Goal: Task Accomplishment & Management: Manage account settings

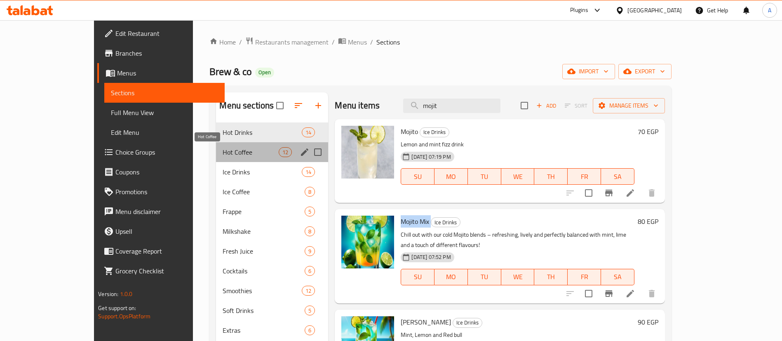
click at [237, 147] on span "Hot Coffee" at bounding box center [251, 152] width 56 height 10
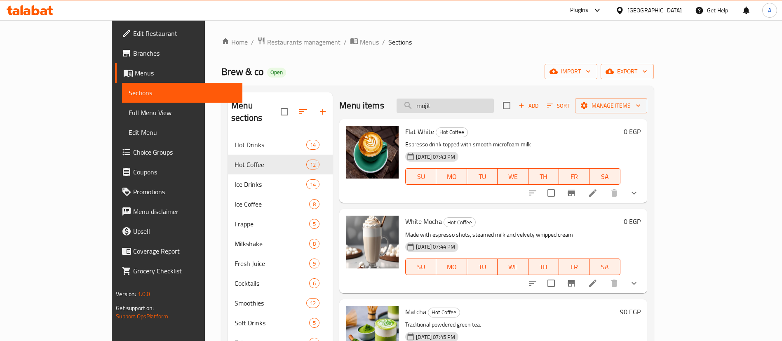
click at [473, 109] on input "mojit" at bounding box center [444, 105] width 97 height 14
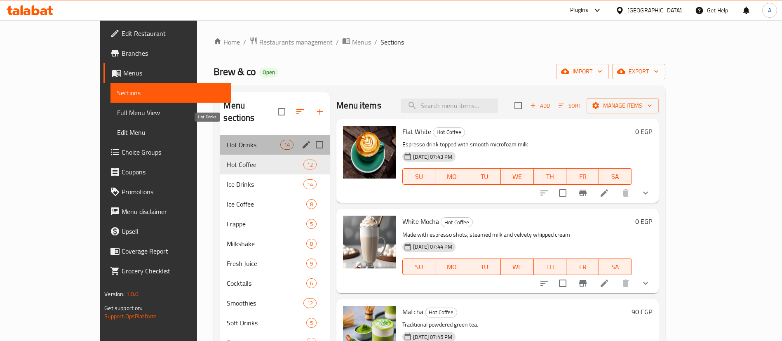
click at [227, 140] on span "Hot Drinks" at bounding box center [254, 145] width 54 height 10
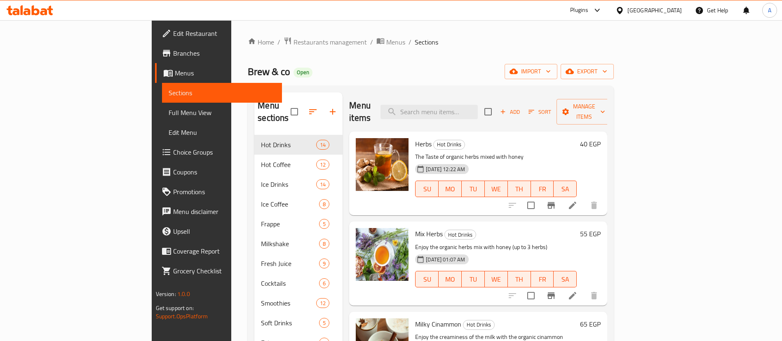
click at [415, 227] on span "Mix Herbs" at bounding box center [429, 233] width 28 height 12
copy h6 "Mix Herbs"
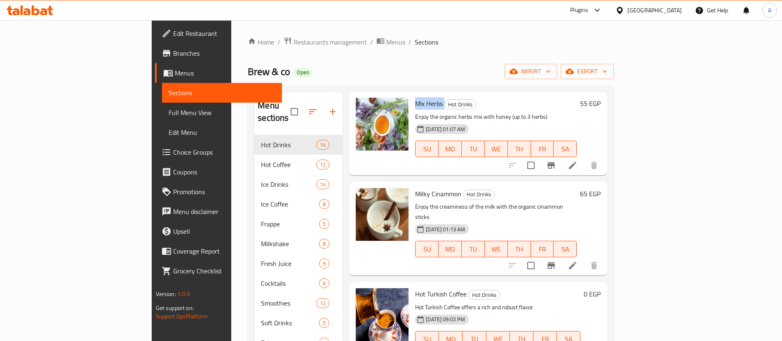
scroll to position [127, 0]
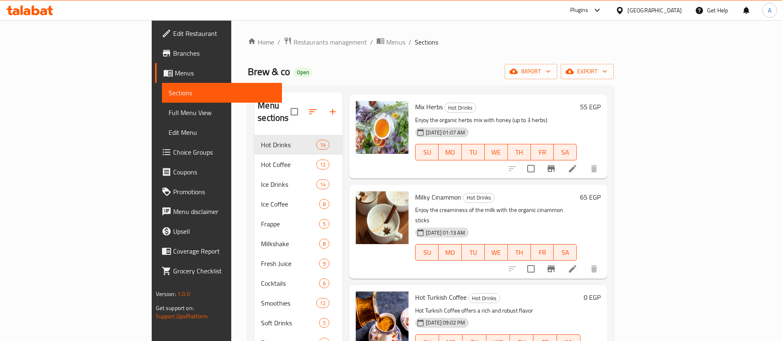
click at [415, 291] on span "Hot Turkish Coffee" at bounding box center [441, 297] width 52 height 12
copy h6 "Hot Turkish Coffee"
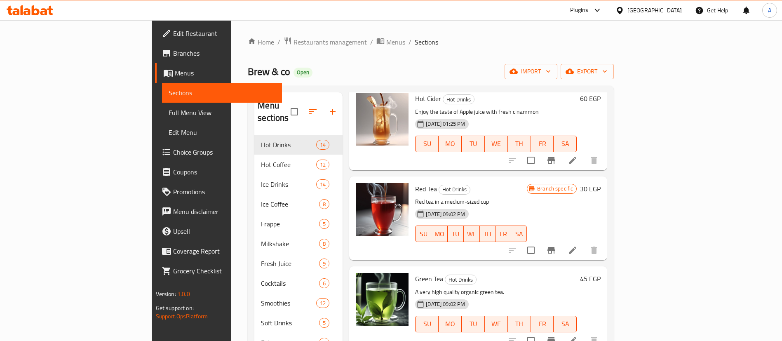
scroll to position [710, 0]
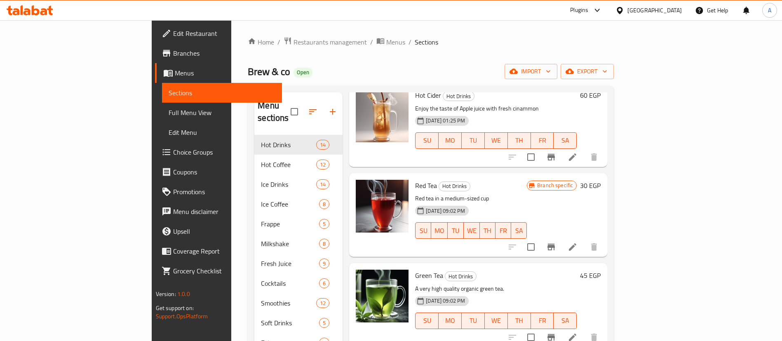
click at [415, 179] on span "Red Tea" at bounding box center [426, 185] width 22 height 12
copy h6 "Red Tea"
click at [415, 269] on span "Green Tea" at bounding box center [429, 275] width 28 height 12
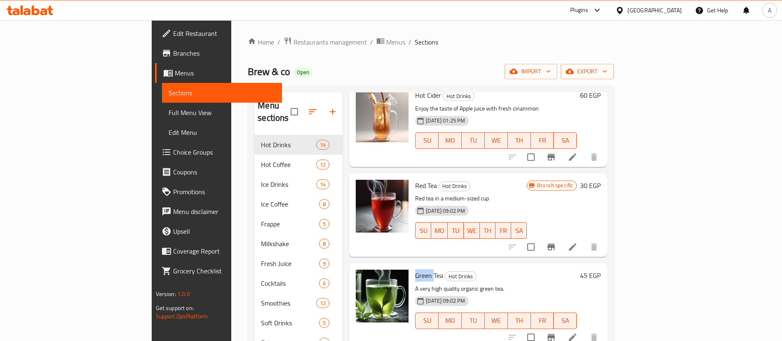
click at [415, 269] on span "Green Tea" at bounding box center [429, 275] width 28 height 12
copy h6 "Green Tea"
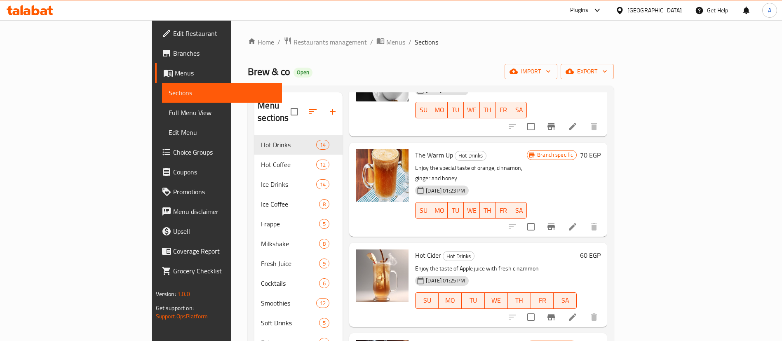
scroll to position [546, 0]
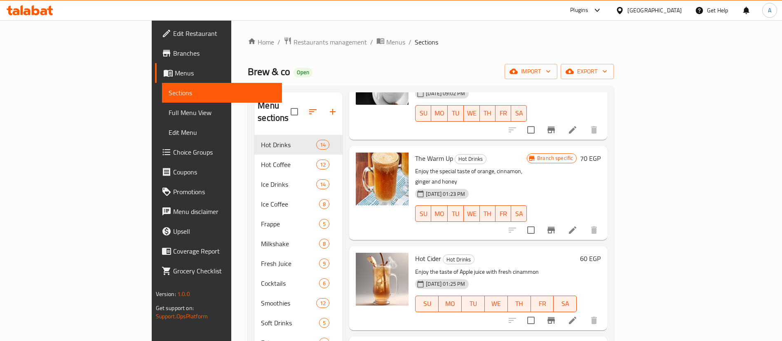
click at [415, 252] on span "Hot Cider" at bounding box center [428, 258] width 26 height 12
copy h6 "Hot Cider"
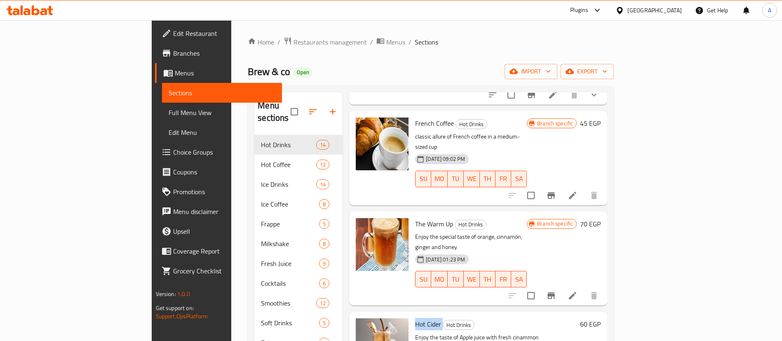
scroll to position [469, 0]
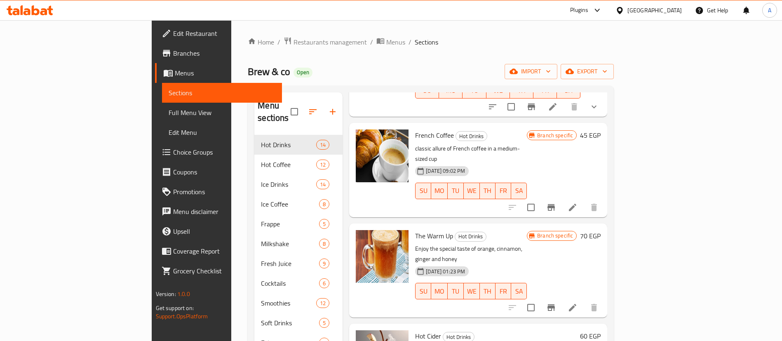
click at [415, 230] on span "The Warm Up" at bounding box center [434, 236] width 38 height 12
copy h6 "The Warm Up"
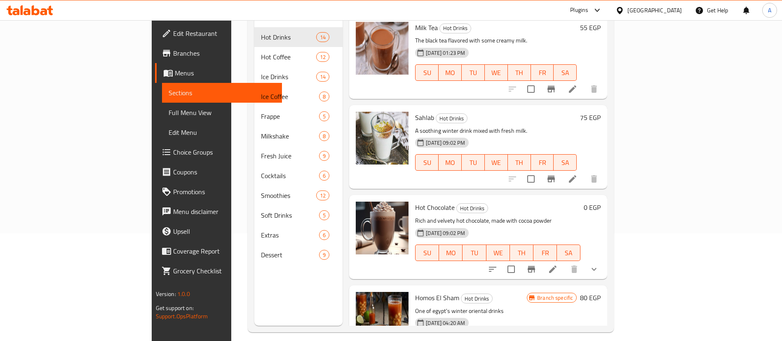
scroll to position [115, 0]
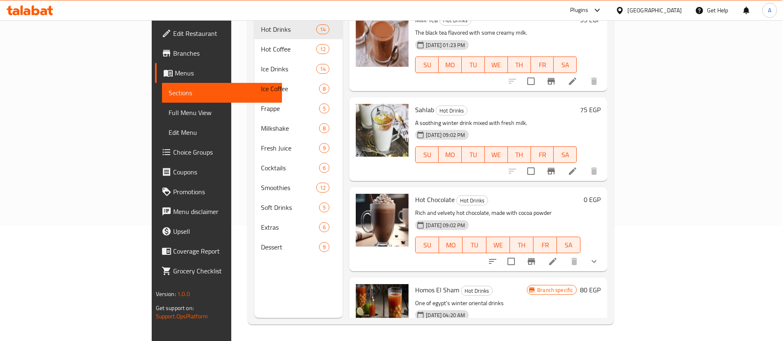
click at [415, 284] on span "Homos El Sham" at bounding box center [437, 290] width 44 height 12
copy h6 "Homos El Sham"
click at [415, 193] on span "Hot Chocolate" at bounding box center [435, 199] width 40 height 12
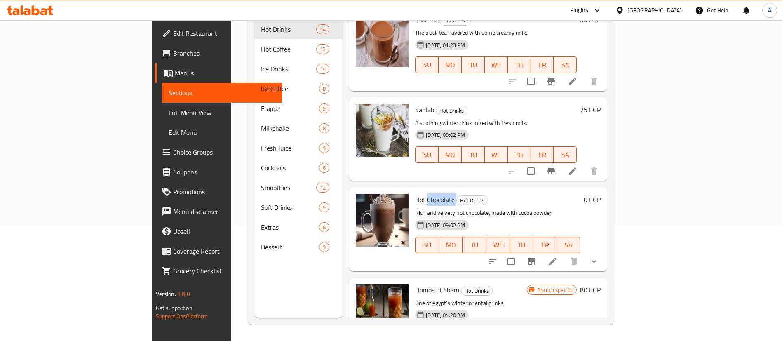
click at [415, 193] on span "Hot Chocolate" at bounding box center [435, 199] width 40 height 12
copy h6 "Hot Chocolate"
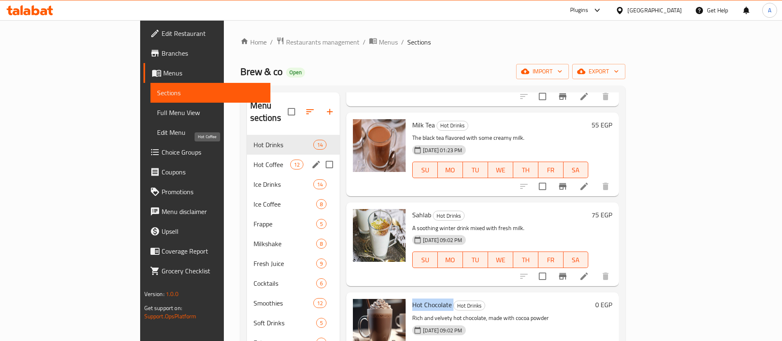
click at [253, 159] on span "Hot Coffee" at bounding box center [271, 164] width 37 height 10
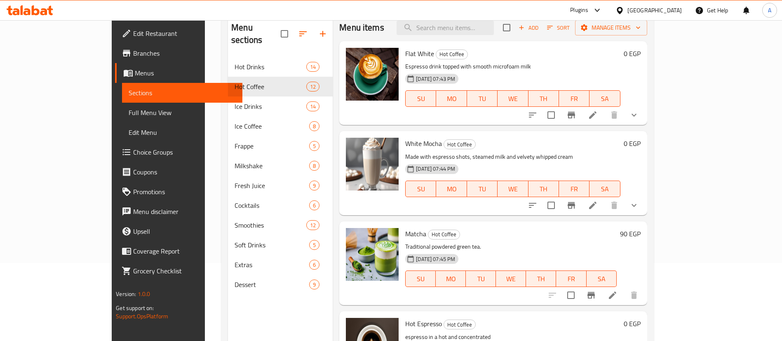
scroll to position [79, 0]
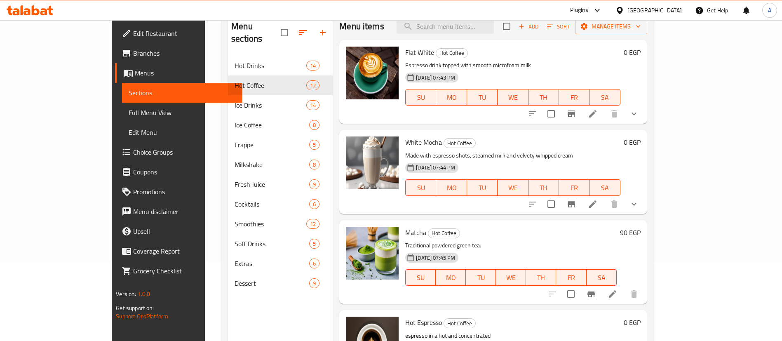
click at [405, 229] on span "Matcha" at bounding box center [415, 232] width 21 height 12
copy h6 "Matcha"
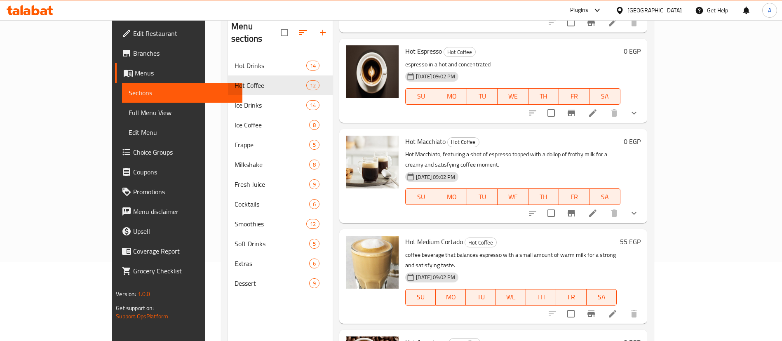
scroll to position [267, 0]
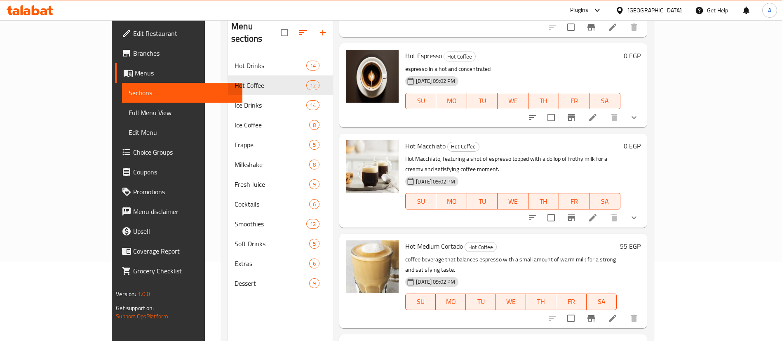
click at [405, 146] on span "Hot Macchiato" at bounding box center [425, 146] width 40 height 12
click at [405, 240] on span "Hot Medium Cortado" at bounding box center [434, 246] width 58 height 12
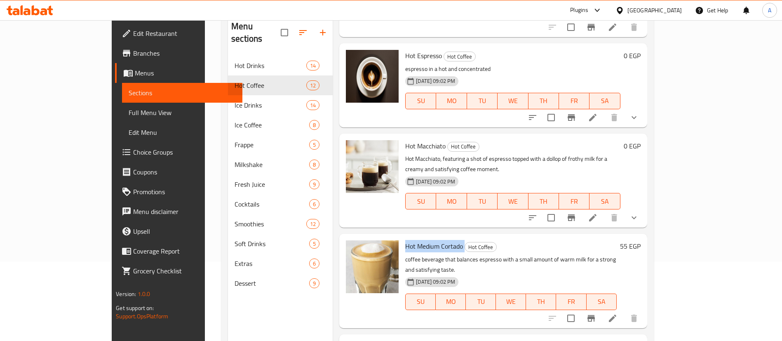
click at [405, 240] on span "Hot Medium Cortado" at bounding box center [434, 246] width 58 height 12
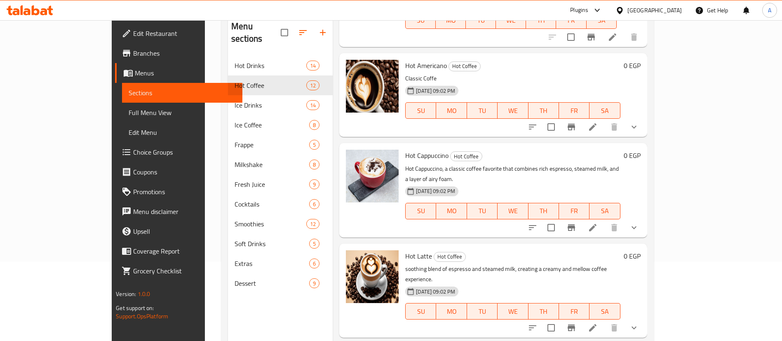
scroll to position [545, 0]
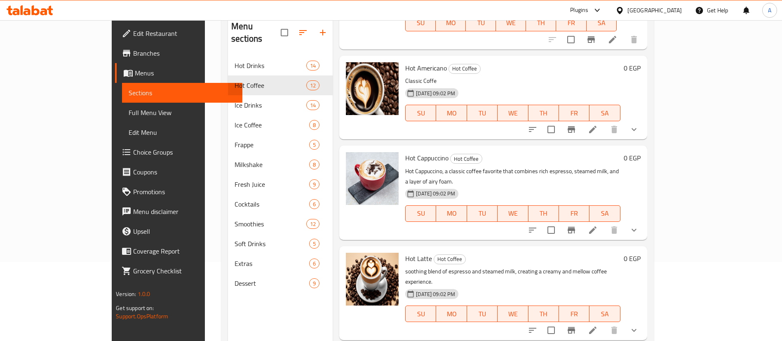
click at [405, 252] on span "Hot Latte" at bounding box center [418, 258] width 27 height 12
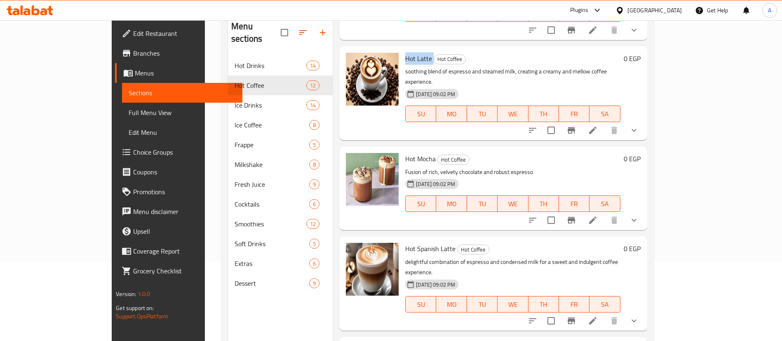
scroll to position [760, 0]
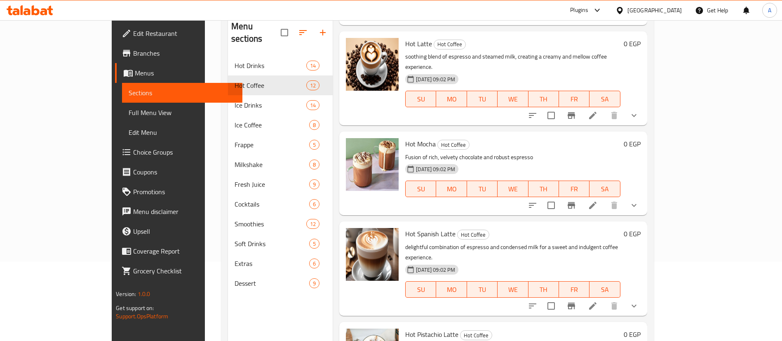
click at [405, 227] on span "Hot Spanish Latte" at bounding box center [430, 233] width 50 height 12
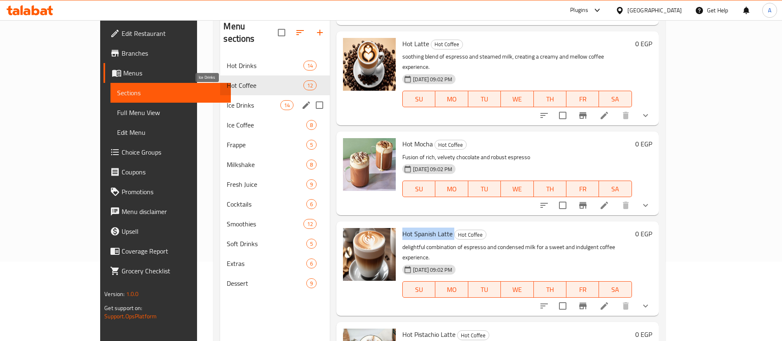
click at [227, 100] on span "Ice Drinks" at bounding box center [254, 105] width 54 height 10
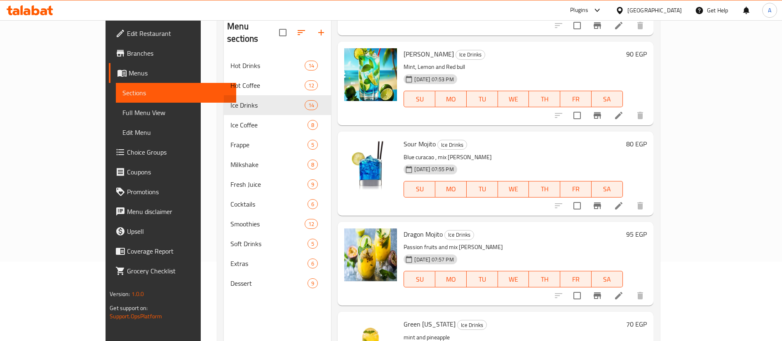
scroll to position [187, 0]
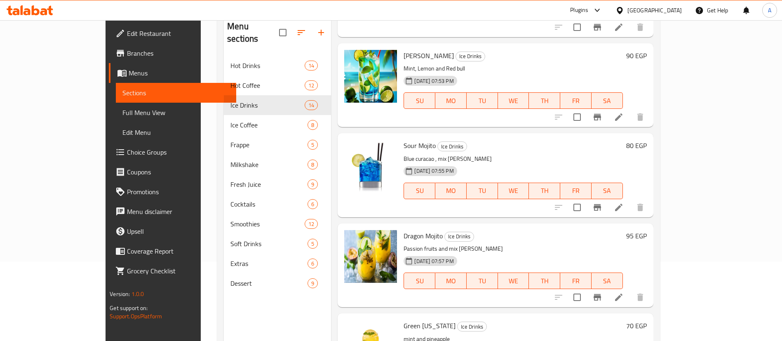
click at [403, 139] on span "Sour Mojito" at bounding box center [419, 145] width 32 height 12
click at [403, 230] on span "Dragon Mojito" at bounding box center [422, 236] width 39 height 12
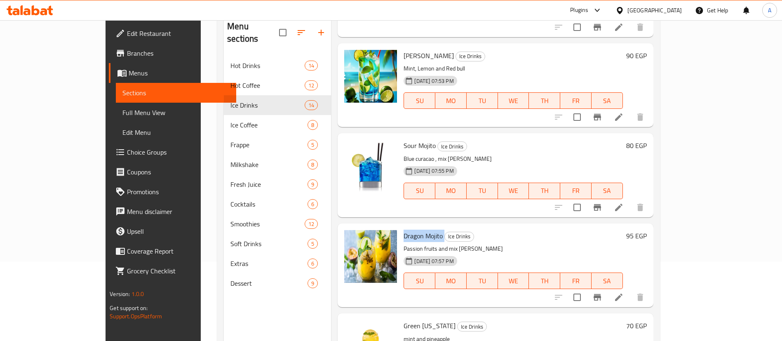
click at [403, 230] on span "Dragon Mojito" at bounding box center [422, 236] width 39 height 12
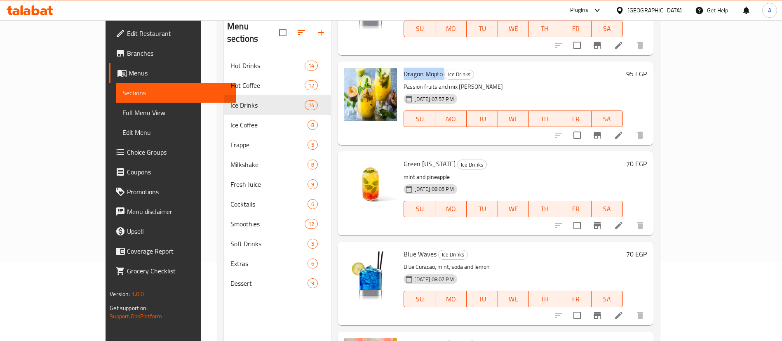
scroll to position [351, 0]
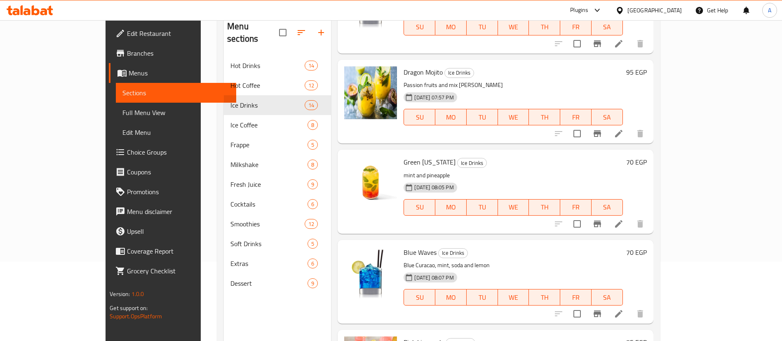
click at [403, 156] on span "Green [US_STATE]" at bounding box center [429, 162] width 52 height 12
click at [403, 246] on span "Blue Waves" at bounding box center [419, 252] width 33 height 12
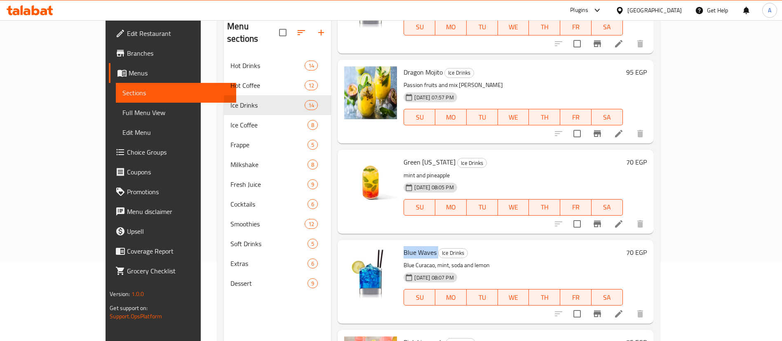
click at [403, 246] on span "Blue Waves" at bounding box center [419, 252] width 33 height 12
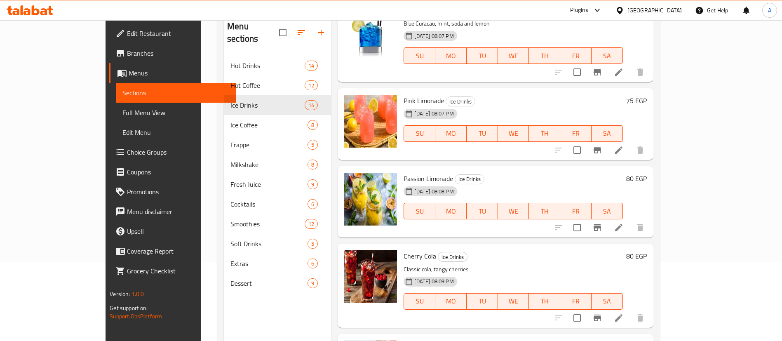
scroll to position [594, 0]
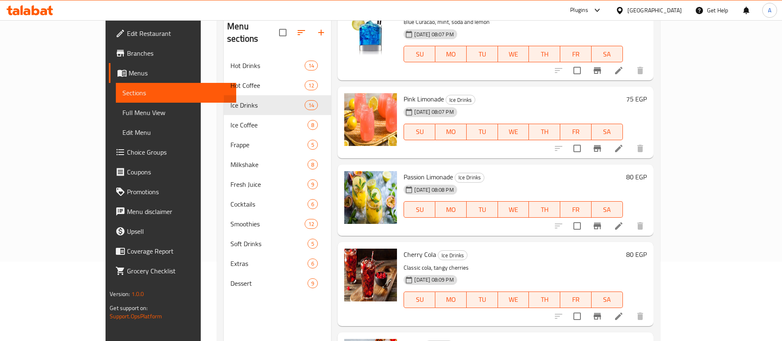
click at [403, 93] on span "Pink Limonade" at bounding box center [423, 99] width 40 height 12
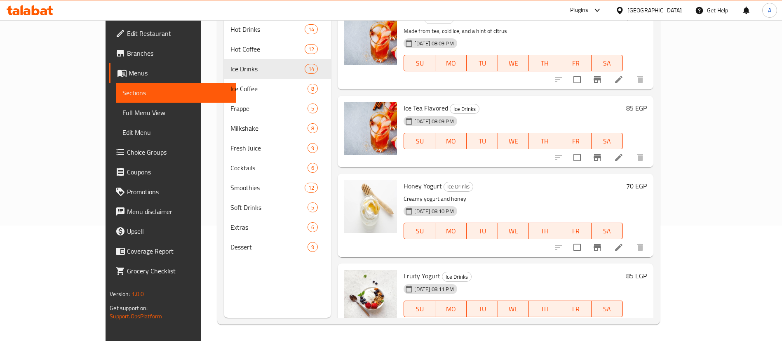
scroll to position [891, 0]
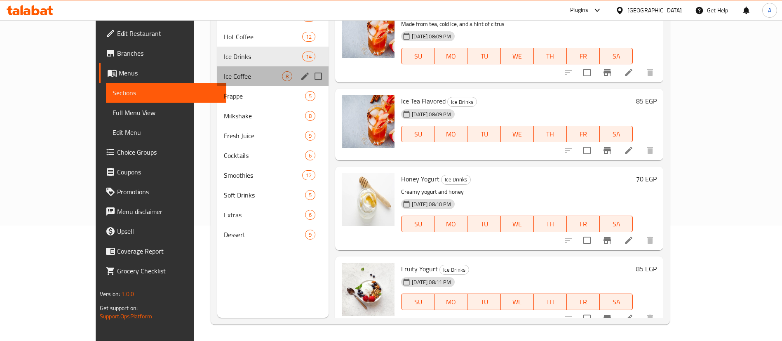
click at [217, 82] on div "Ice Coffee 8" at bounding box center [273, 76] width 112 height 20
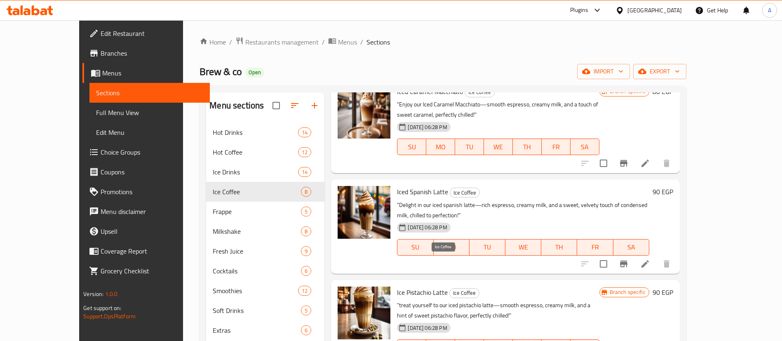
click at [450, 288] on span "Ice Coffee" at bounding box center [464, 292] width 29 height 9
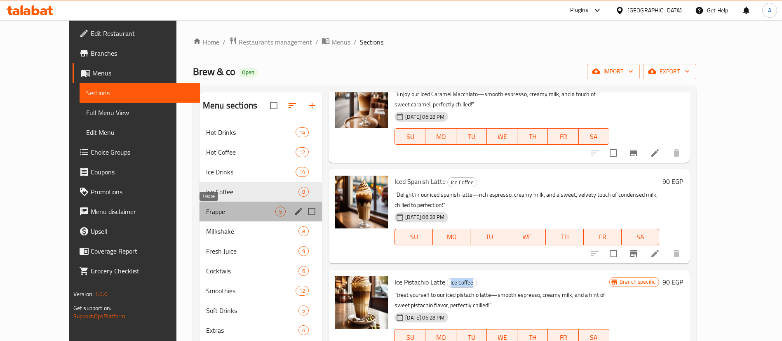
click at [206, 215] on span "Frappe" at bounding box center [240, 211] width 69 height 10
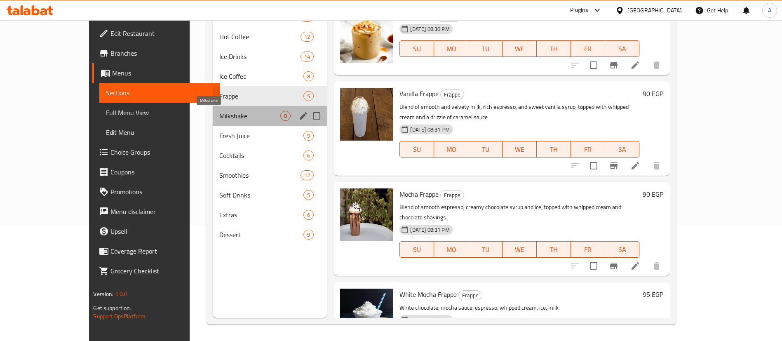
click at [219, 117] on span "Milkshake" at bounding box center [249, 116] width 61 height 10
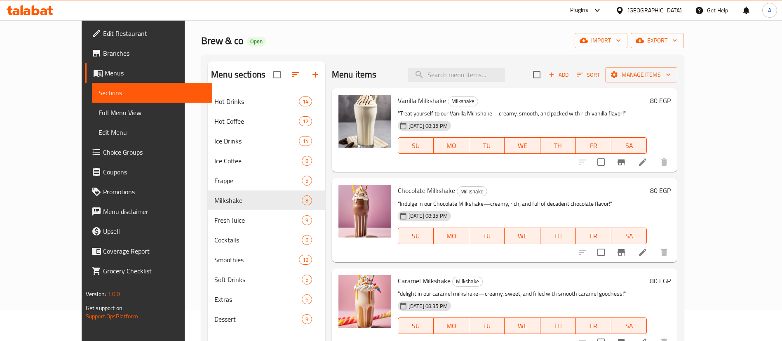
scroll to position [30, 0]
click at [448, 103] on span "Milkshake" at bounding box center [463, 101] width 30 height 9
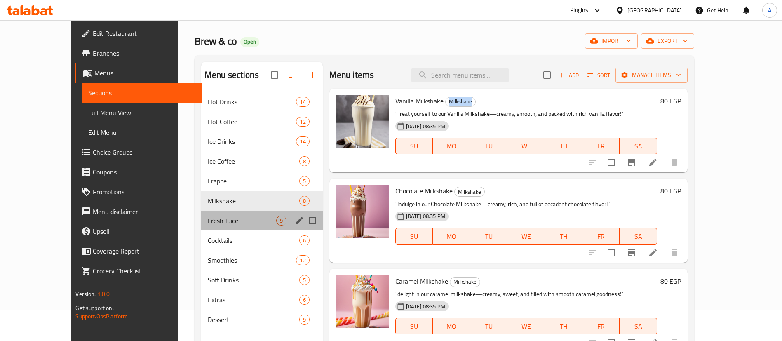
click at [206, 215] on div "Fresh Juice 9" at bounding box center [262, 221] width 122 height 20
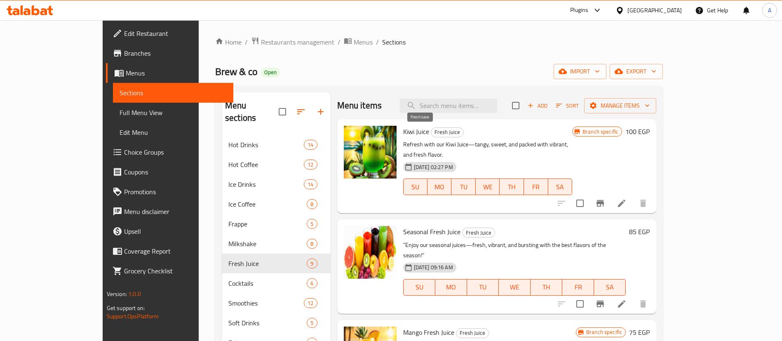
click at [431, 131] on span "Fresh Juice" at bounding box center [447, 131] width 32 height 9
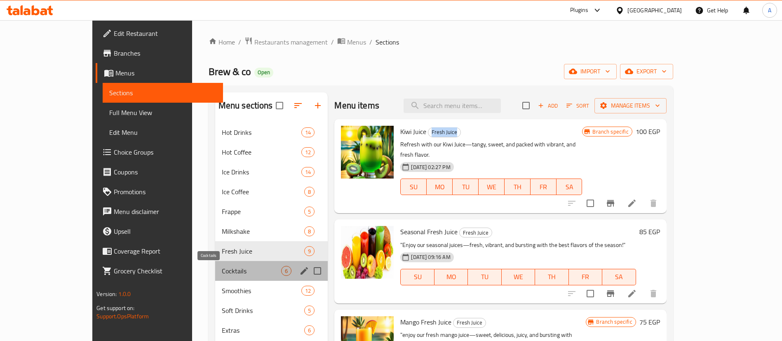
click at [225, 268] on span "Cocktails" at bounding box center [252, 271] width 60 height 10
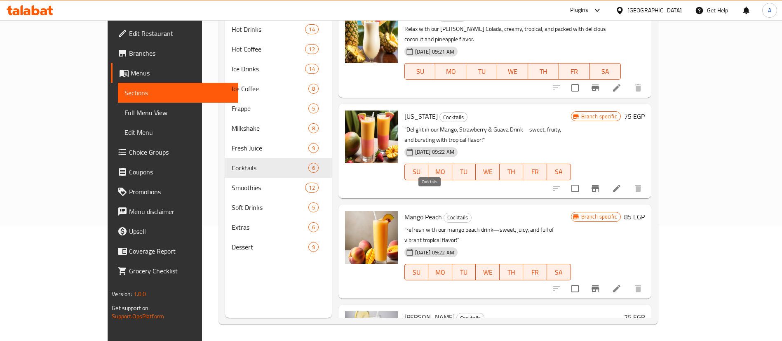
click at [444, 213] on span "Cocktails" at bounding box center [457, 217] width 27 height 9
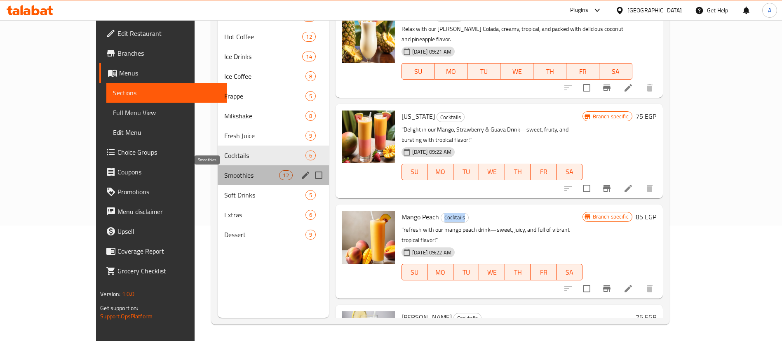
click at [224, 177] on span "Smoothies" at bounding box center [251, 175] width 55 height 10
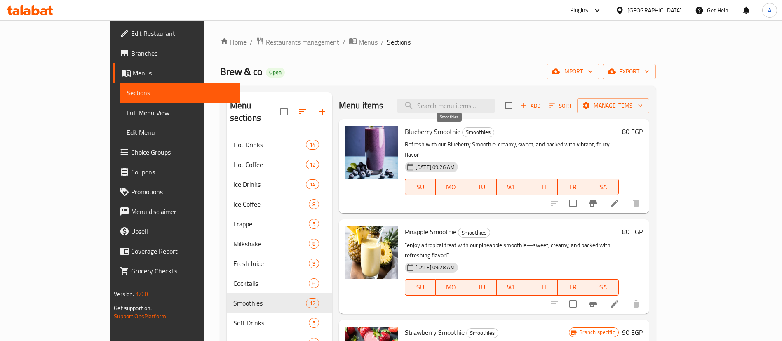
click at [462, 131] on span "Smoothies" at bounding box center [477, 131] width 31 height 9
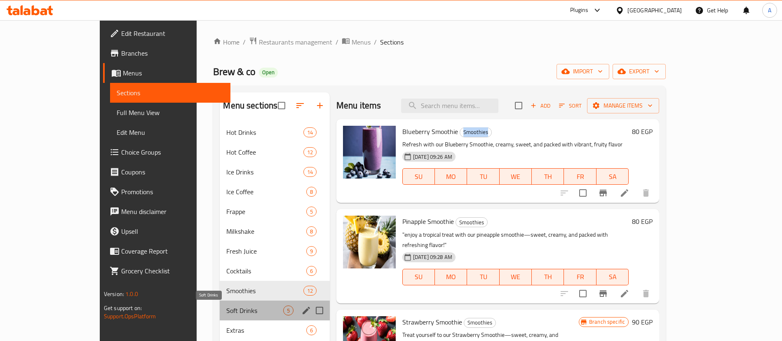
click at [226, 310] on span "Soft Drinks" at bounding box center [254, 310] width 56 height 10
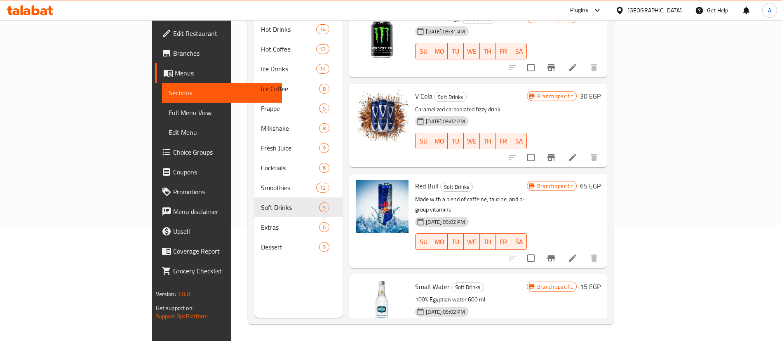
scroll to position [117, 0]
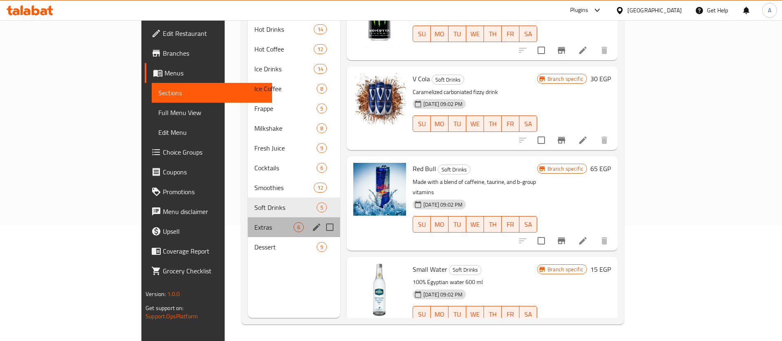
click at [248, 220] on div "Extras 6" at bounding box center [294, 227] width 92 height 20
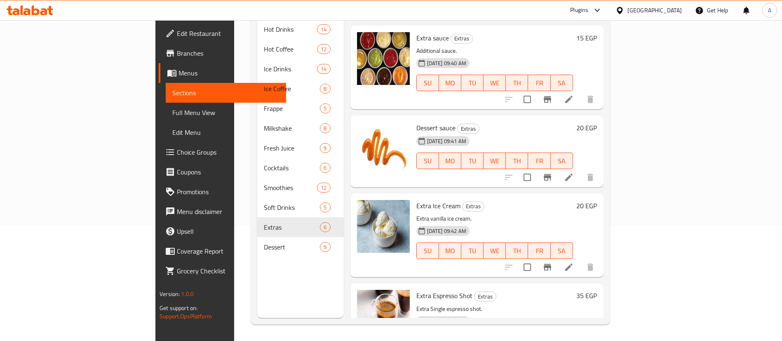
scroll to position [208, 0]
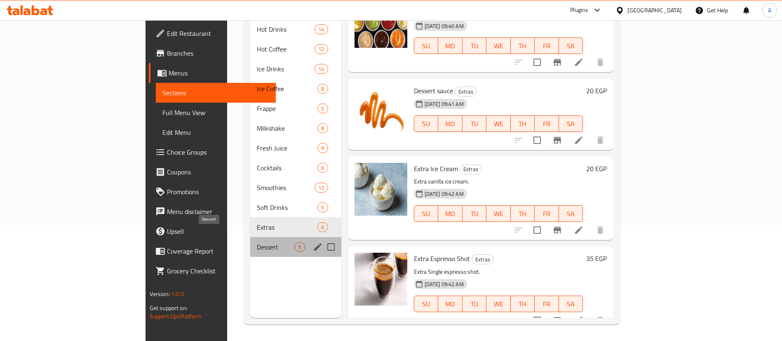
click at [257, 242] on span "Dessert" at bounding box center [276, 247] width 38 height 10
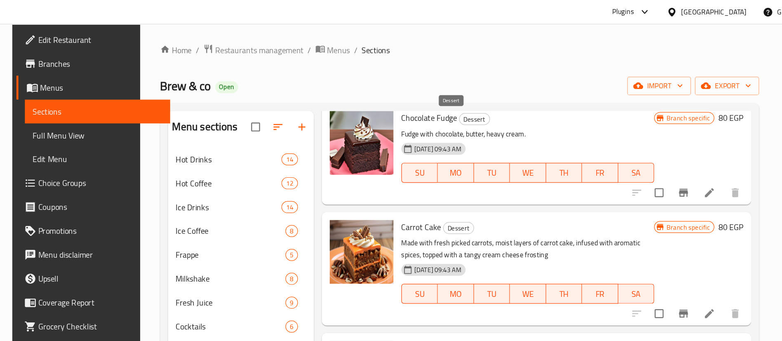
click at [444, 99] on span "Dessert" at bounding box center [456, 98] width 25 height 9
click at [241, 42] on span "Restaurants management" at bounding box center [277, 42] width 73 height 10
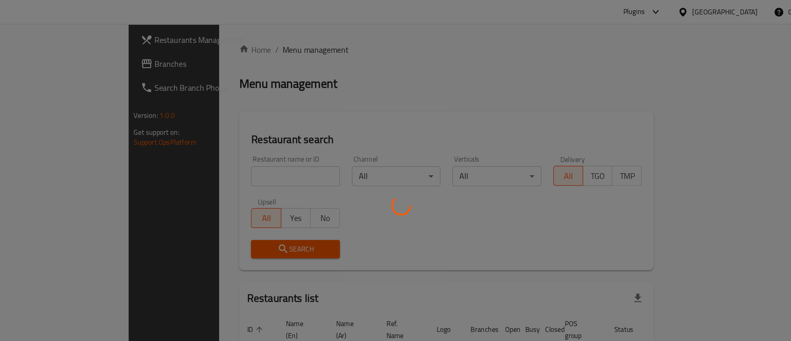
click at [237, 144] on div at bounding box center [395, 170] width 791 height 341
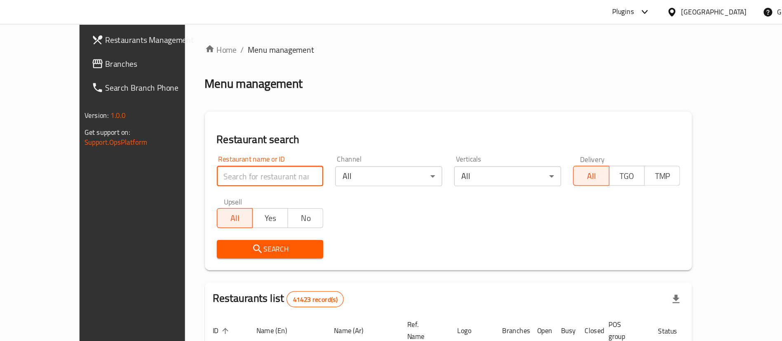
click at [243, 147] on input "search" at bounding box center [287, 146] width 89 height 16
paste input "Go Healthy"
type input "Go Healthy"
click button "Search" at bounding box center [287, 206] width 89 height 15
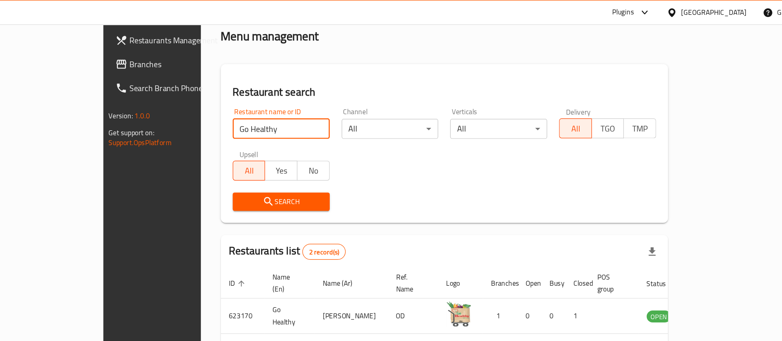
scroll to position [32, 0]
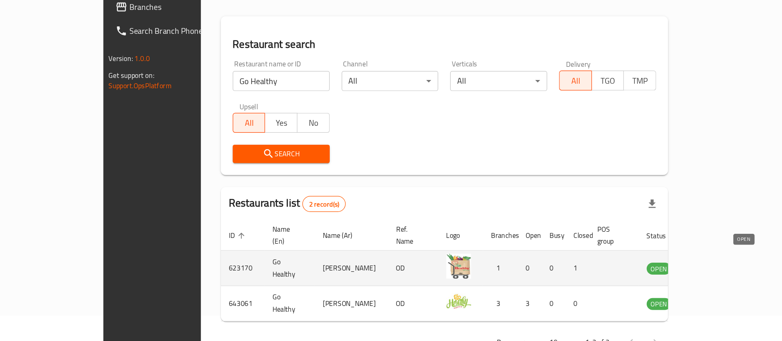
click at [619, 265] on span "OPEN" at bounding box center [609, 269] width 20 height 9
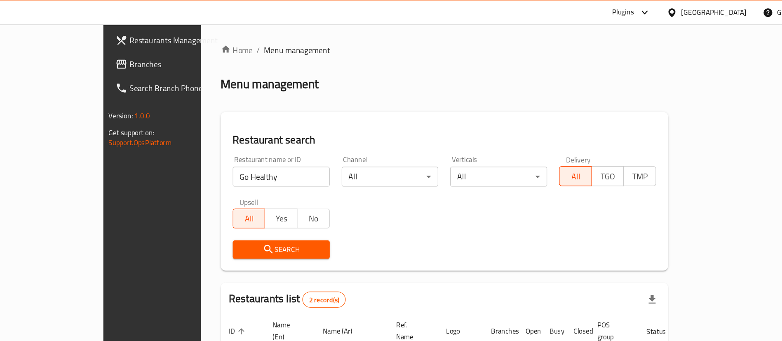
scroll to position [40, 0]
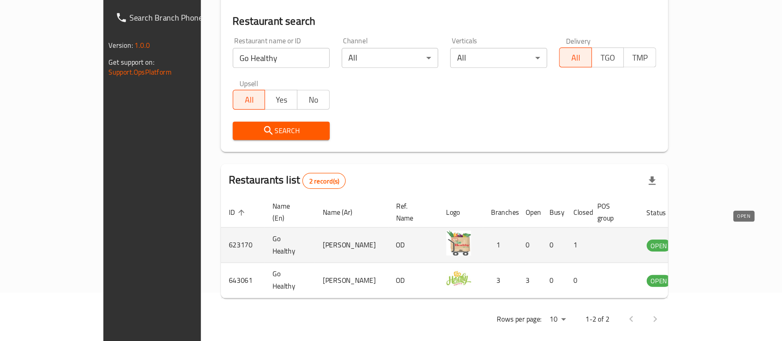
click at [619, 257] on span "OPEN" at bounding box center [609, 261] width 20 height 9
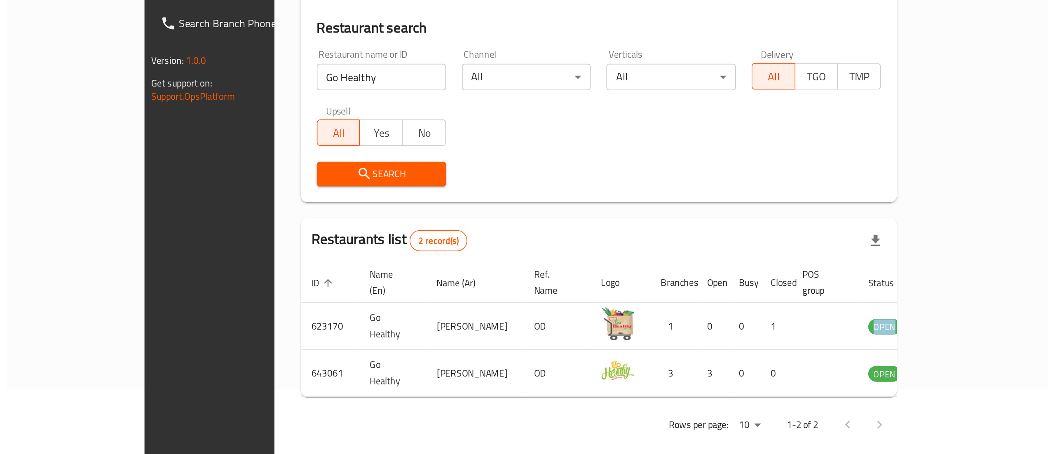
scroll to position [0, 0]
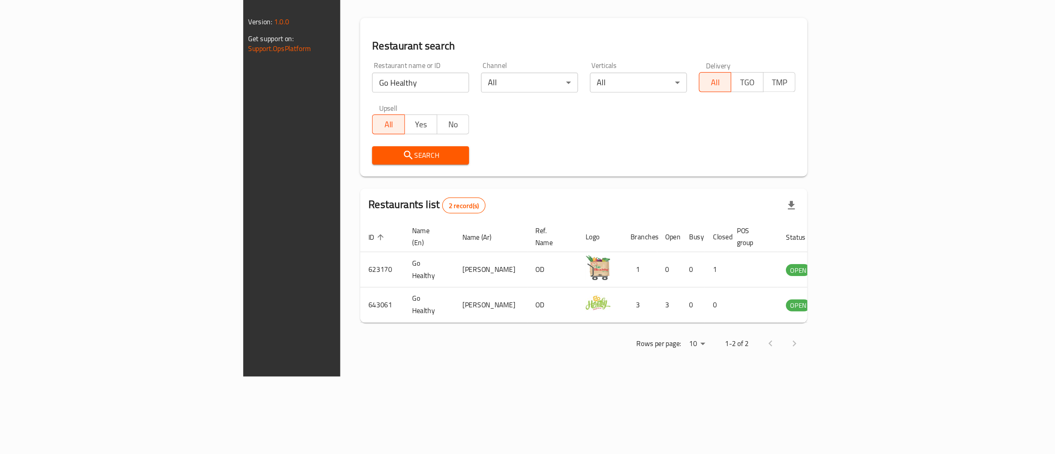
click at [591, 340] on div "Home / Menu management Menu management Restaurant search Restaurant name or ID …" at bounding box center [567, 205] width 403 height 370
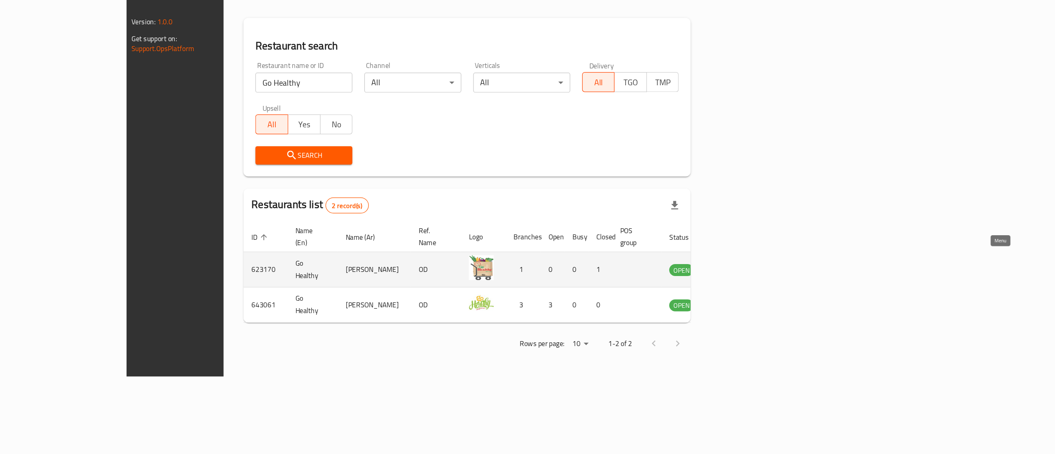
click at [781, 298] on icon "enhanced table" at bounding box center [783, 301] width 9 height 7
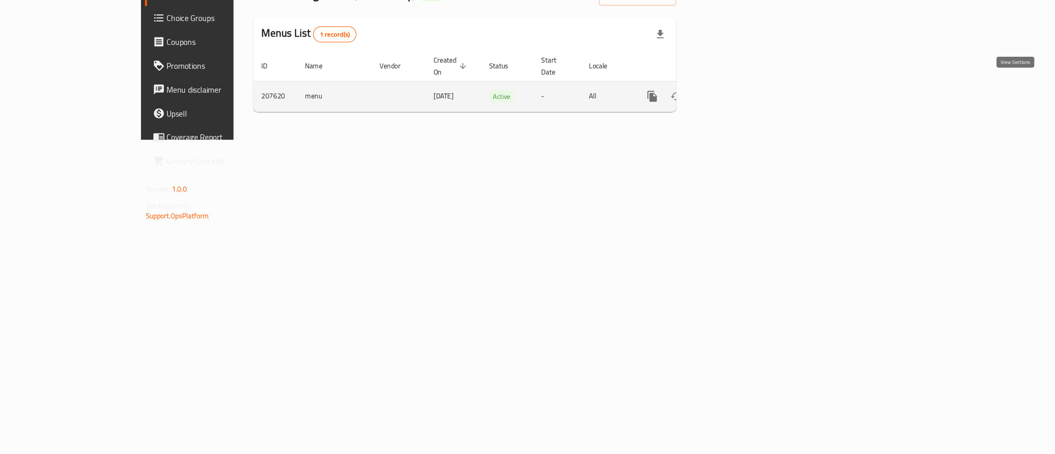
click at [781, 157] on link "enhanced table" at bounding box center [781, 158] width 20 height 20
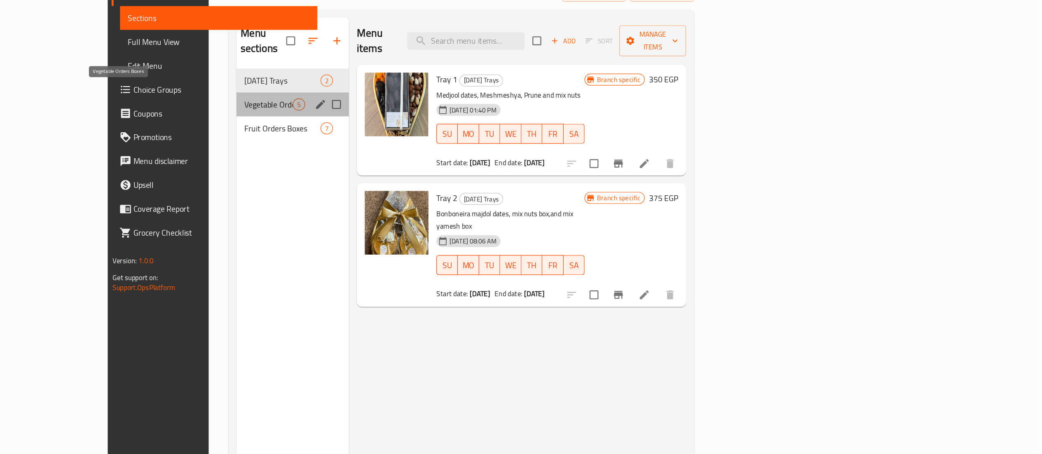
click at [383, 159] on span "Vegetable Orders Boxes" at bounding box center [403, 164] width 40 height 10
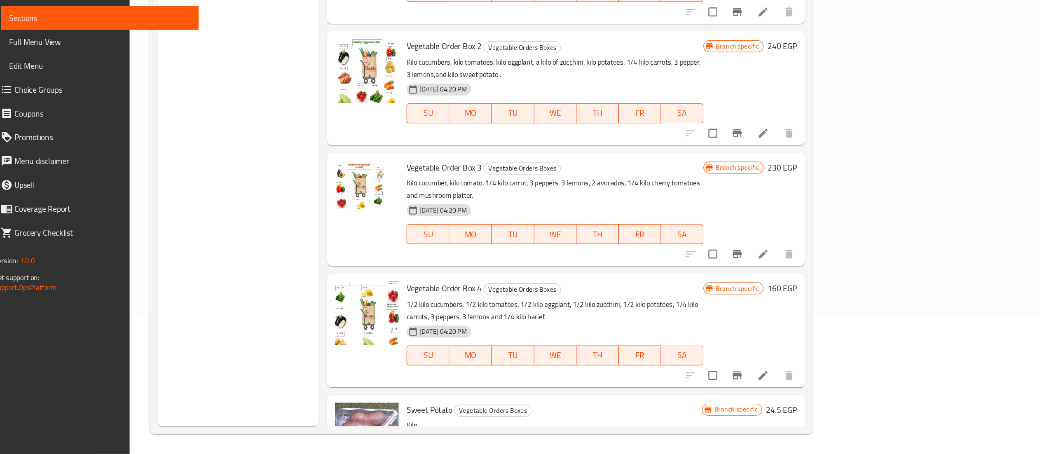
scroll to position [12, 0]
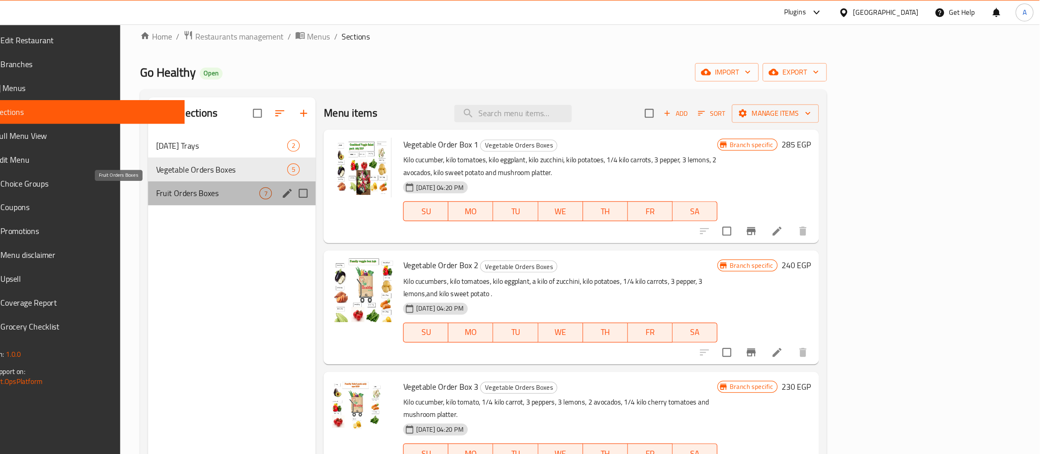
click at [310, 162] on span "Fruit Orders Boxes" at bounding box center [353, 160] width 86 height 10
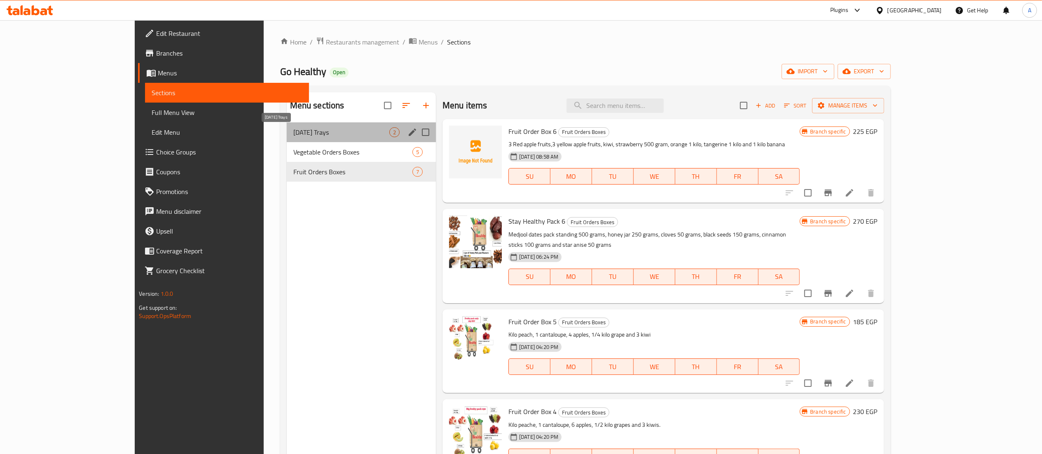
click at [304, 137] on span "[DATE] Trays" at bounding box center [341, 132] width 96 height 10
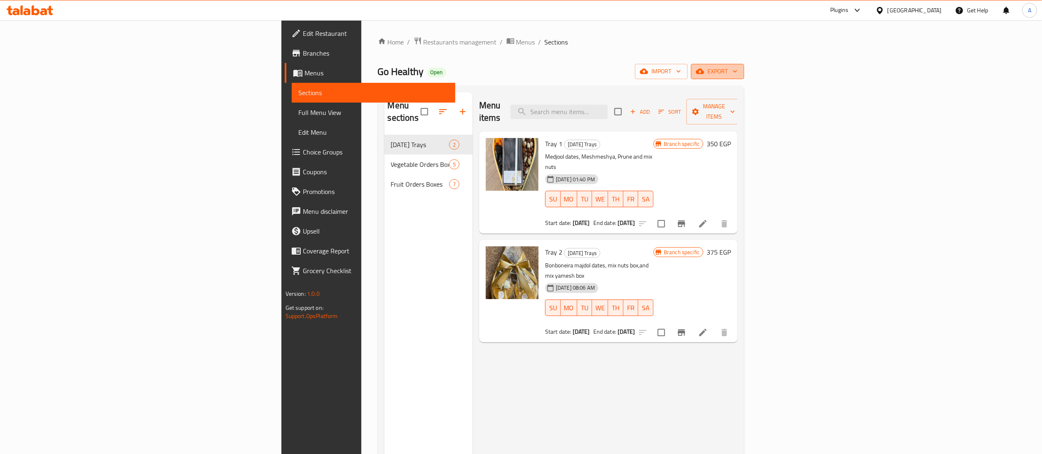
click at [737, 72] on icon "button" at bounding box center [735, 71] width 4 height 2
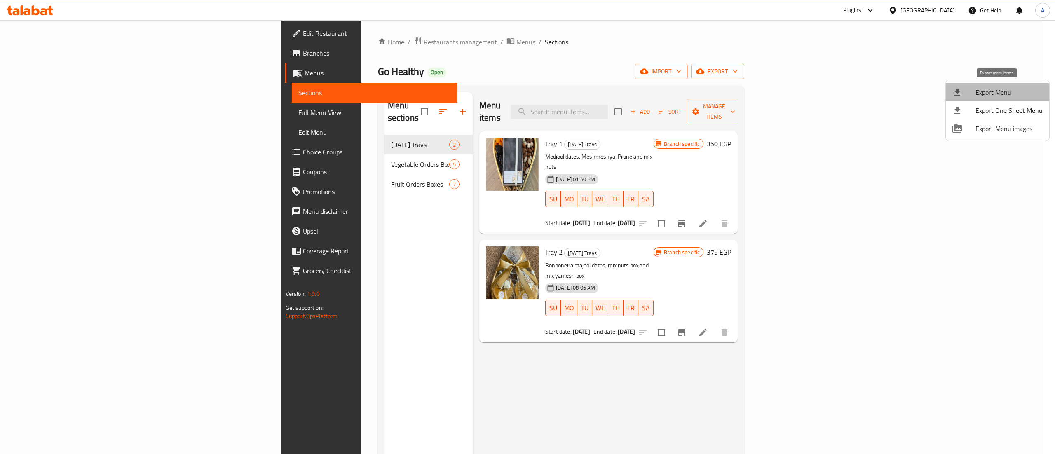
click at [781, 91] on span "Export Menu" at bounding box center [1008, 92] width 67 height 10
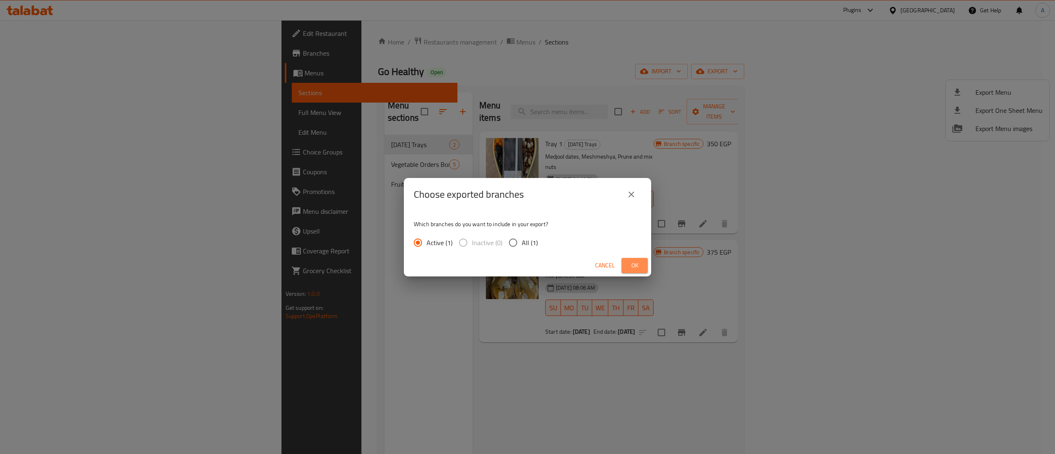
click at [626, 267] on button "Ok" at bounding box center [634, 265] width 26 height 15
